Goal: Task Accomplishment & Management: Use online tool/utility

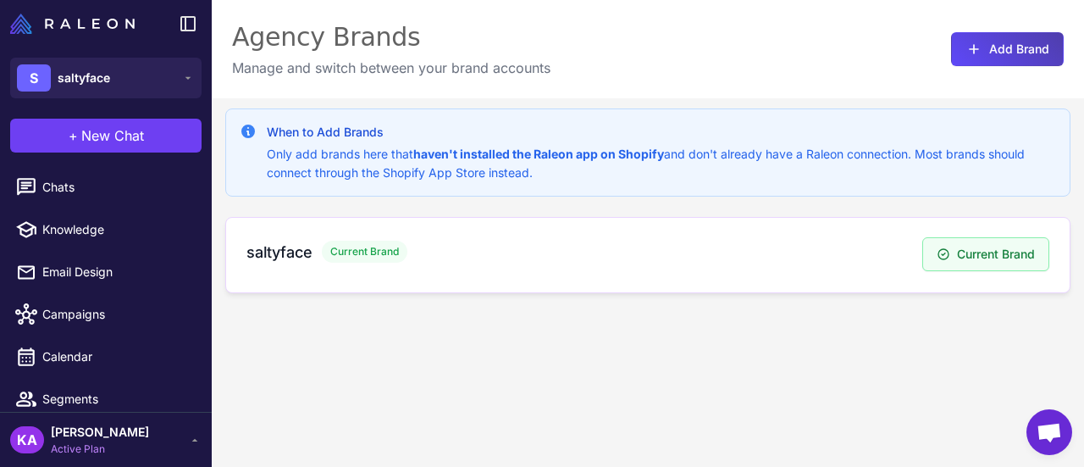
click at [313, 250] on div "saltyface Current Brand" at bounding box center [584, 251] width 676 height 23
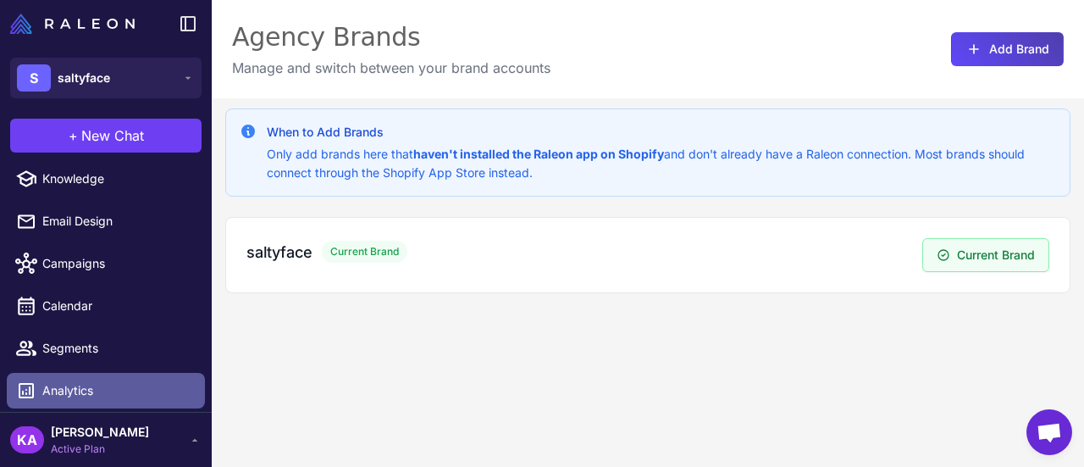
scroll to position [96, 0]
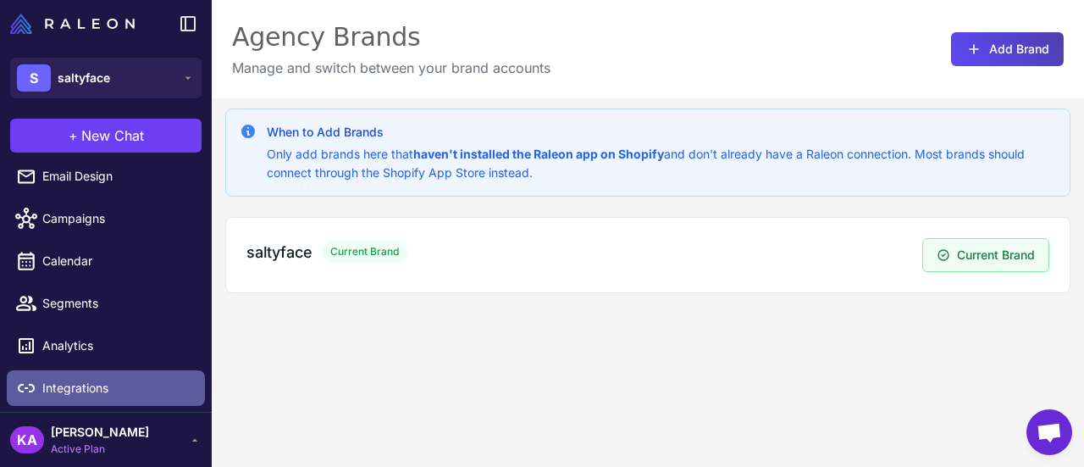
click at [73, 382] on span "Integrations" at bounding box center [116, 387] width 149 height 19
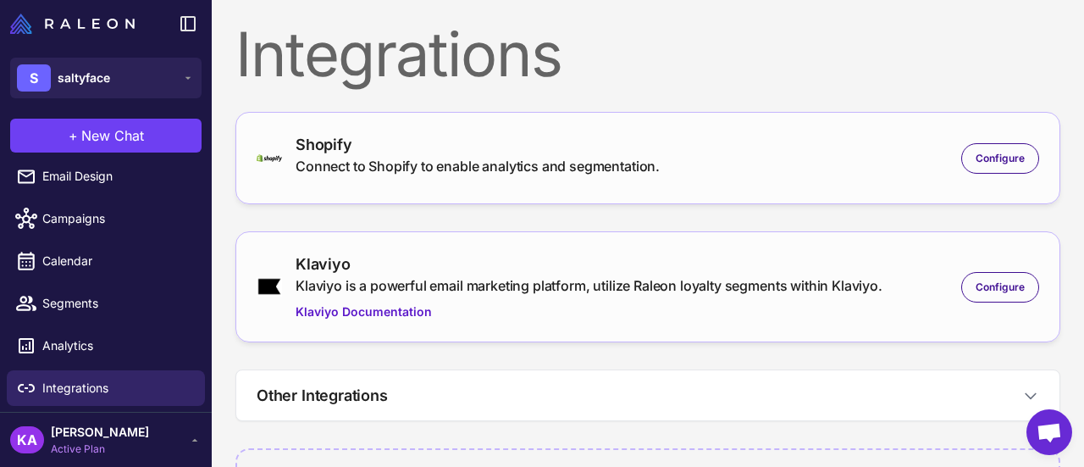
click at [492, 173] on div "Connect to Shopify to enable analytics and segmentation." at bounding box center [478, 166] width 364 height 20
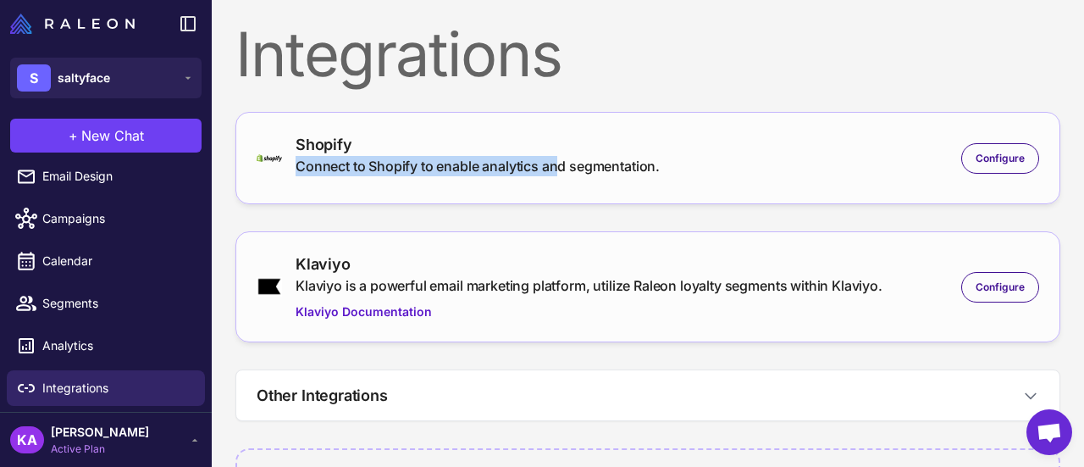
drag, startPoint x: 391, startPoint y: 153, endPoint x: 559, endPoint y: 174, distance: 169.0
click at [559, 174] on div "Shopify Connect to Shopify to enable analytics and segmentation." at bounding box center [478, 158] width 364 height 50
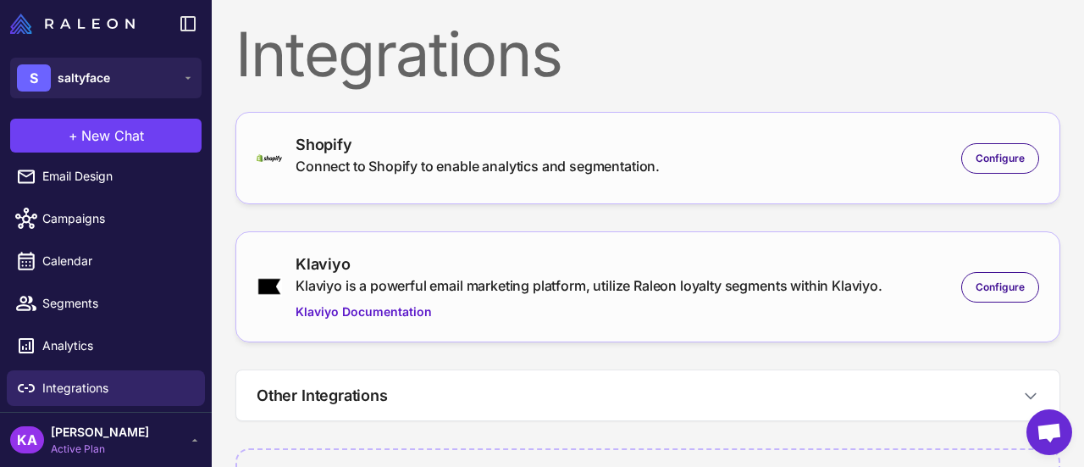
click at [671, 184] on div "Shopify Connect to Shopify to enable analytics and segmentation. Configure" at bounding box center [647, 158] width 825 height 92
click at [360, 178] on div "Shopify Connect to Shopify to enable analytics and segmentation." at bounding box center [478, 158] width 364 height 50
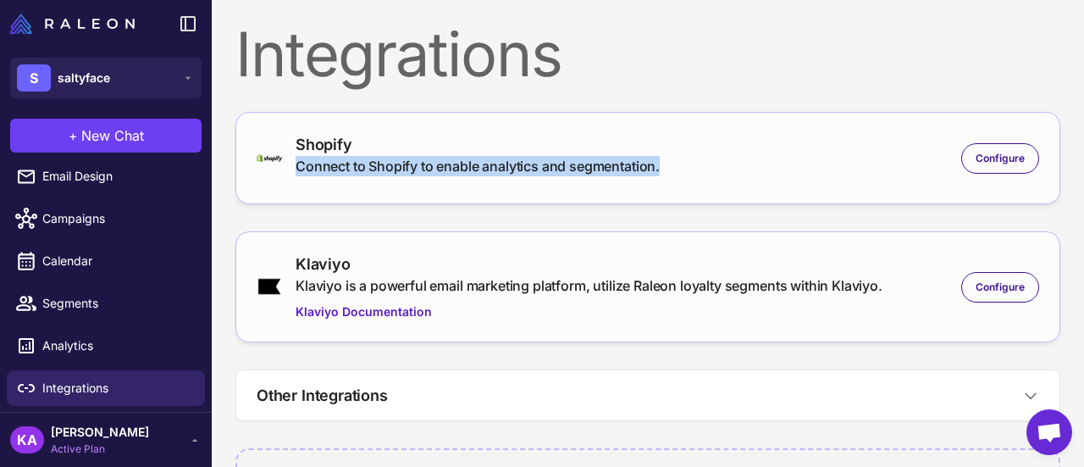
drag, startPoint x: 296, startPoint y: 165, endPoint x: 663, endPoint y: 174, distance: 367.6
click at [663, 174] on div "Shopify Connect to Shopify to enable analytics and segmentation. Configure" at bounding box center [648, 158] width 782 height 50
click at [704, 174] on div "Shopify Connect to Shopify to enable analytics and segmentation. Configure" at bounding box center [648, 158] width 782 height 50
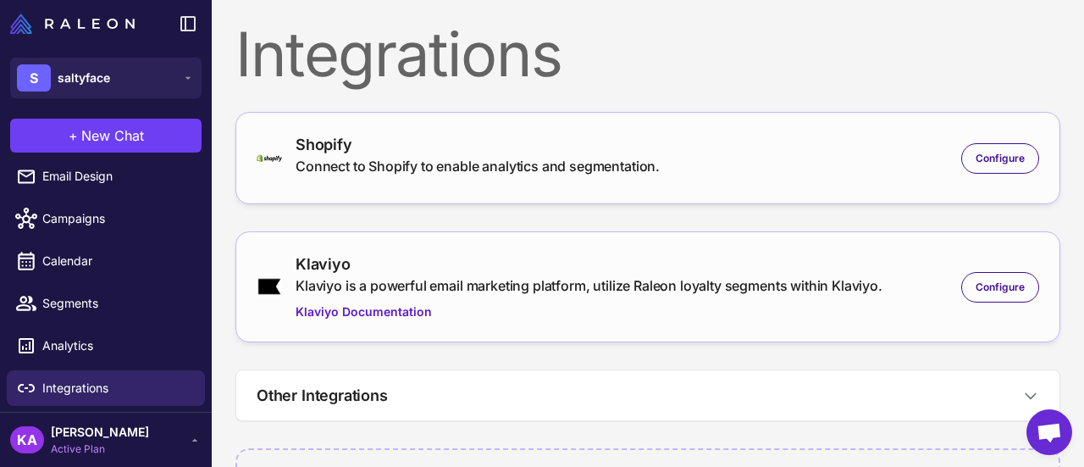
click at [645, 163] on div "Connect to Shopify to enable analytics and segmentation." at bounding box center [478, 166] width 364 height 20
click at [986, 158] on span "Configure" at bounding box center [999, 158] width 49 height 15
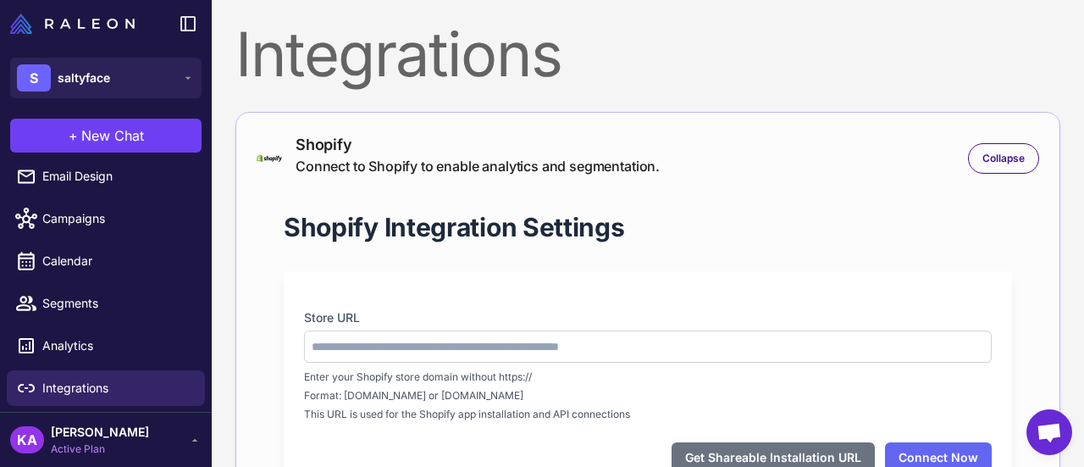
type input "**********"
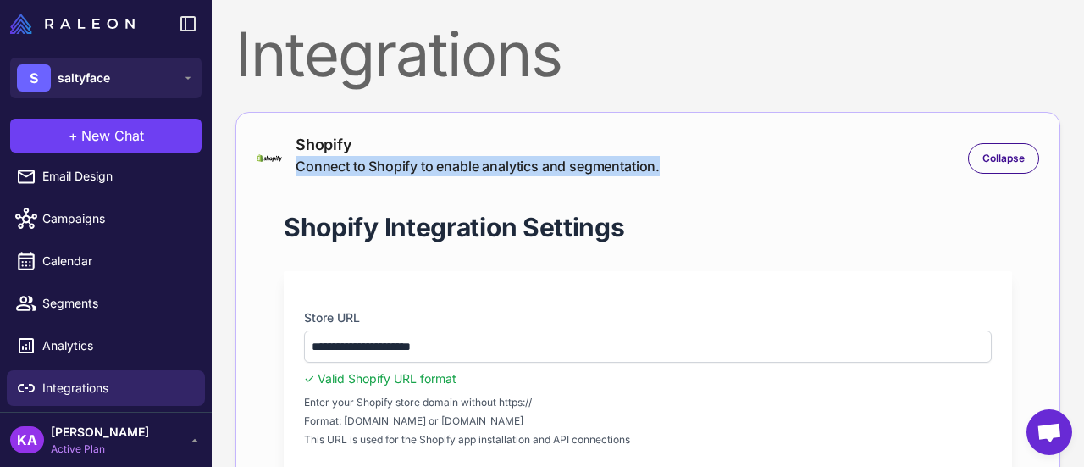
drag, startPoint x: 674, startPoint y: 165, endPoint x: 292, endPoint y: 161, distance: 381.9
click at [292, 161] on div "Shopify Connect to Shopify to enable analytics and segmentation. Collapse" at bounding box center [648, 158] width 782 height 50
copy div "Connect to Shopify to enable analytics and segmentation."
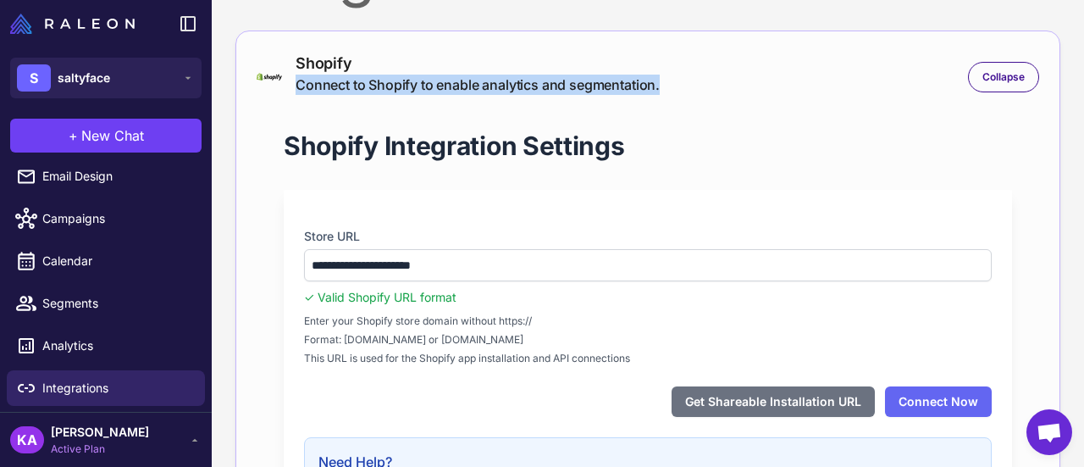
scroll to position [254, 0]
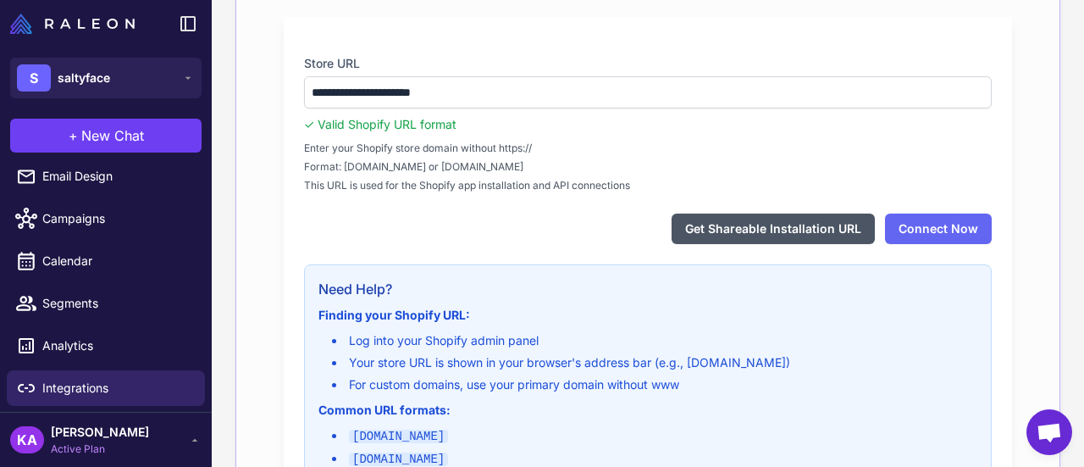
click at [764, 228] on button "Get Shareable Installation URL" at bounding box center [772, 228] width 203 height 30
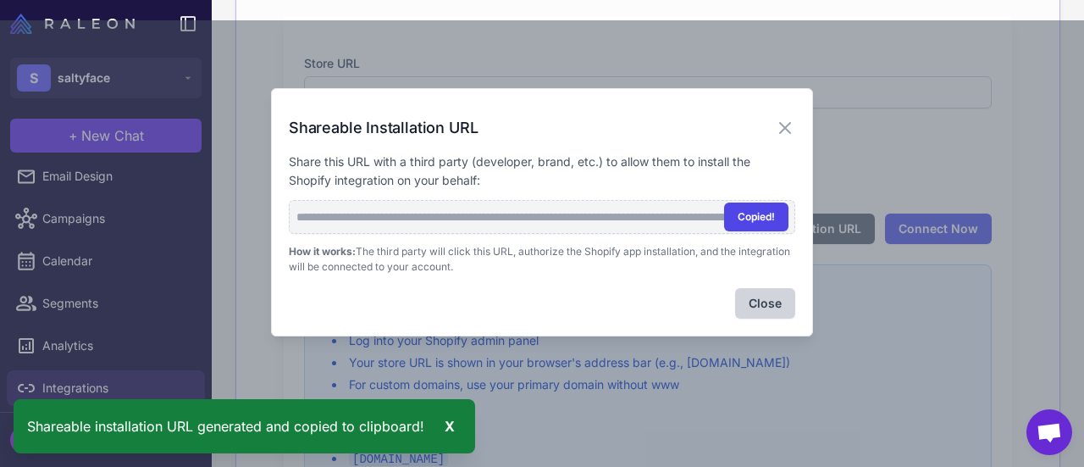
click at [757, 221] on button "Copied!" at bounding box center [756, 216] width 64 height 29
click at [748, 214] on button "Copy" at bounding box center [762, 216] width 52 height 29
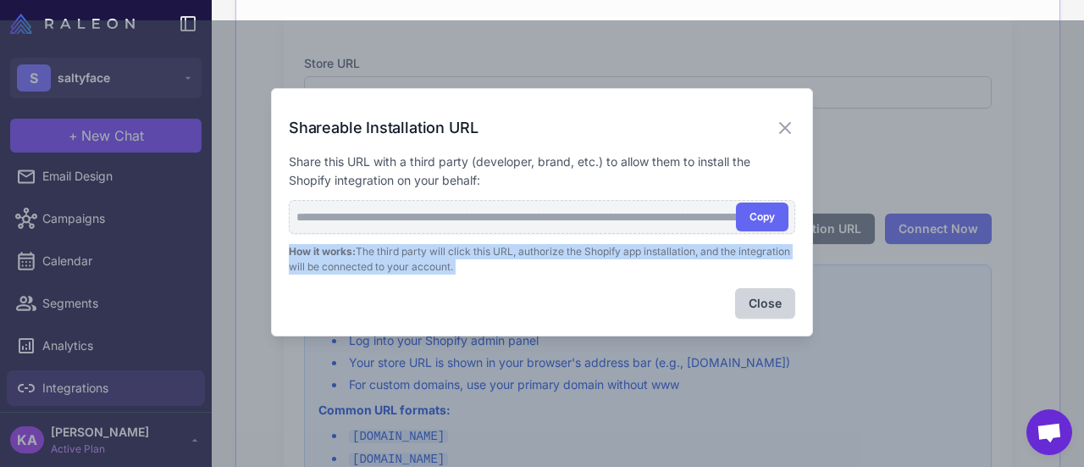
drag, startPoint x: 528, startPoint y: 275, endPoint x: 270, endPoint y: 246, distance: 259.8
click at [271, 248] on div "**********" at bounding box center [542, 212] width 542 height 248
copy p "How it works: The third party will click this URL, authorize the Shopify app in…"
click at [763, 218] on button "Copy" at bounding box center [762, 216] width 52 height 29
click at [777, 123] on icon at bounding box center [785, 128] width 20 height 20
